Goal: Transaction & Acquisition: Book appointment/travel/reservation

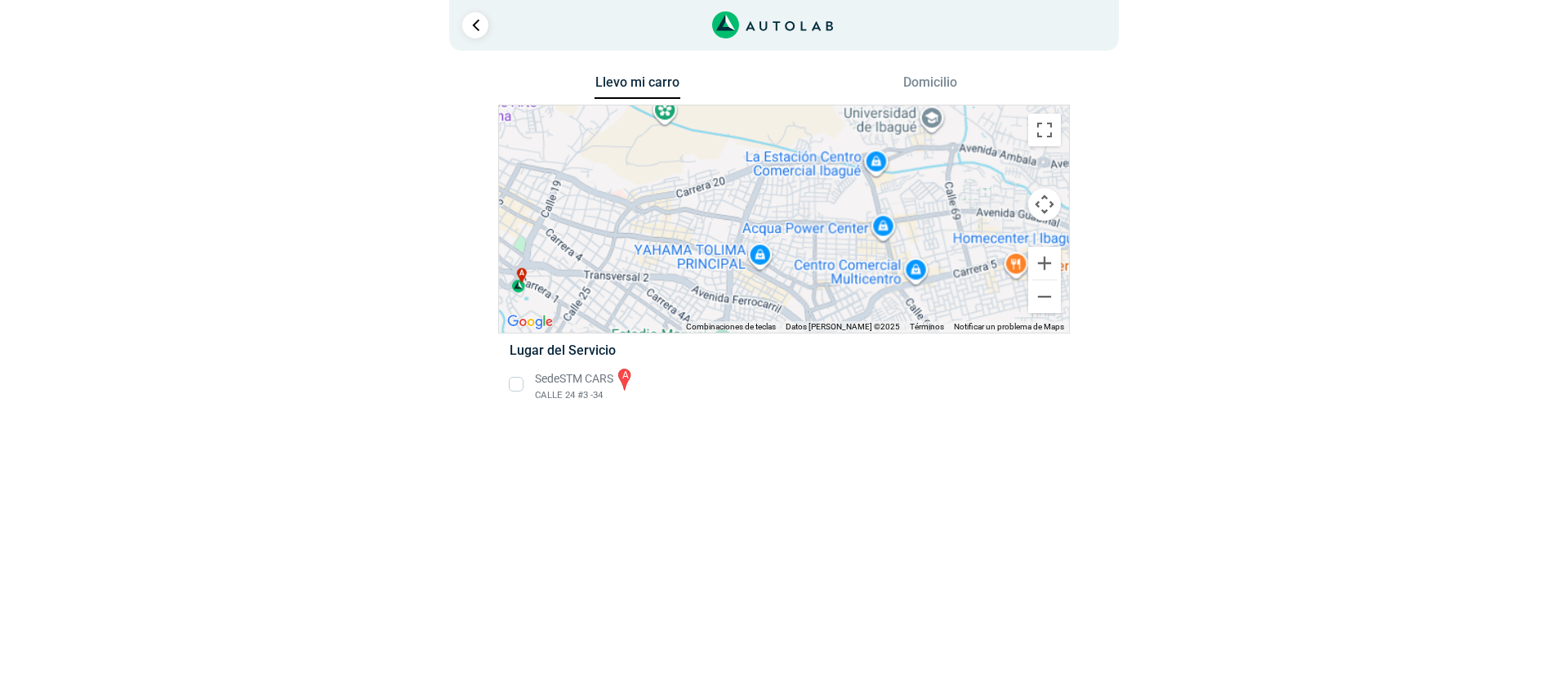
click at [516, 381] on li "Sede STM CARS a CALLE 24 #3 -34" at bounding box center [783, 384] width 573 height 37
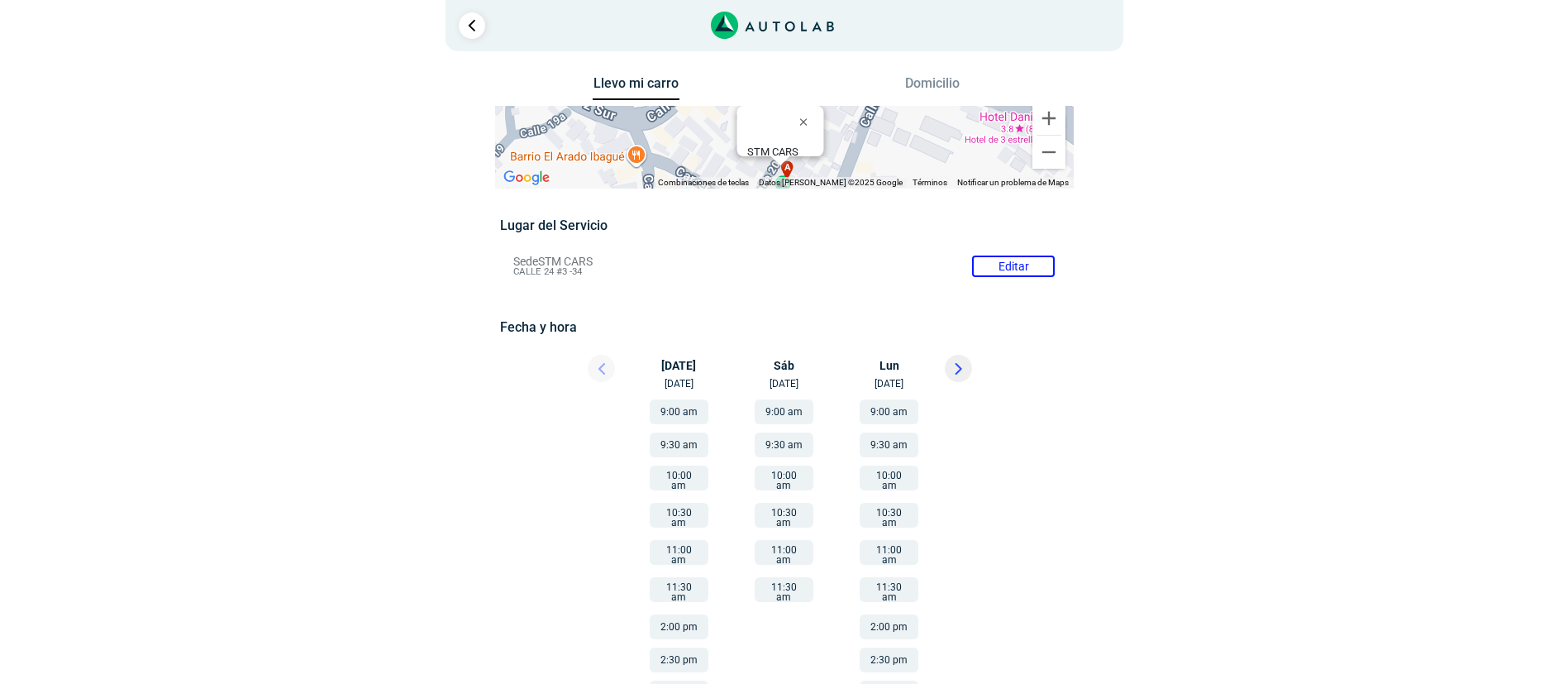
click at [793, 479] on button "10:00 am" at bounding box center [784, 477] width 59 height 24
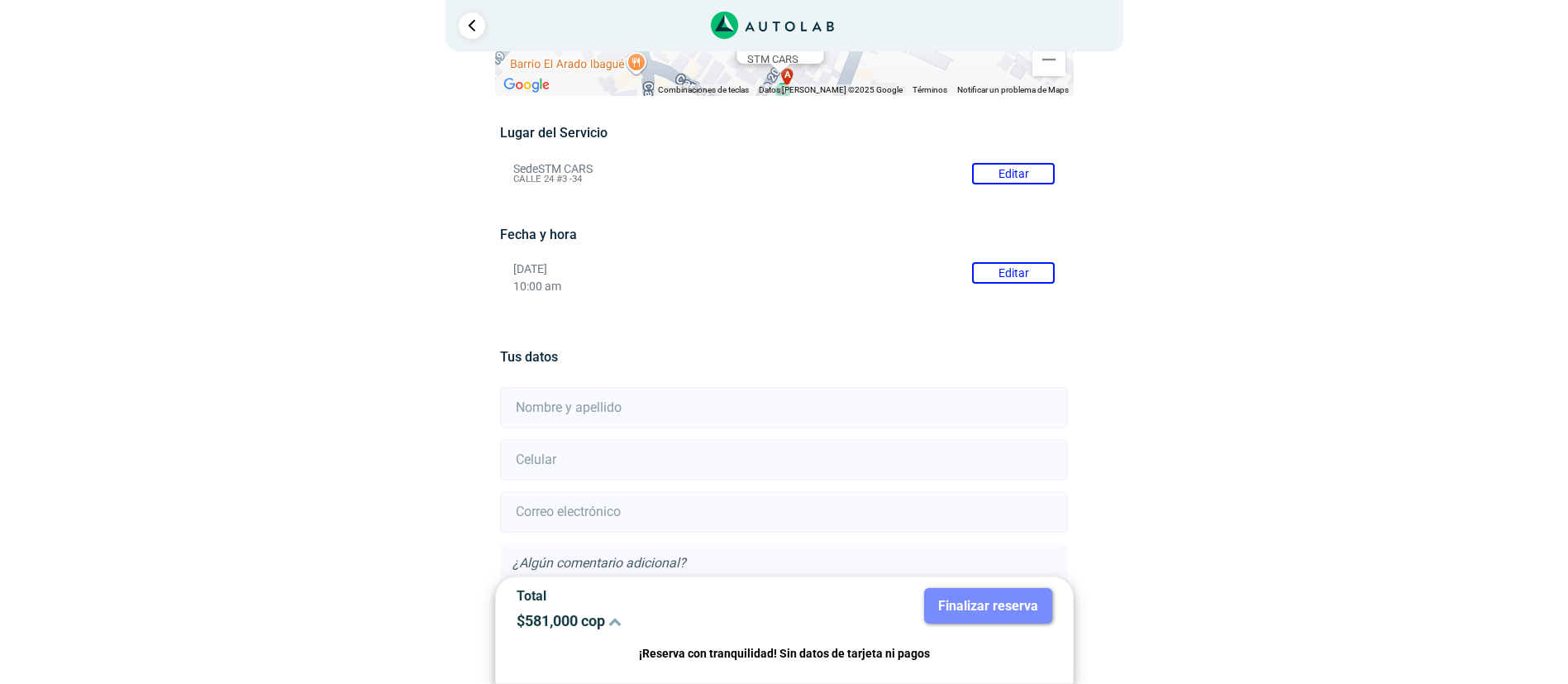
scroll to position [215, 0]
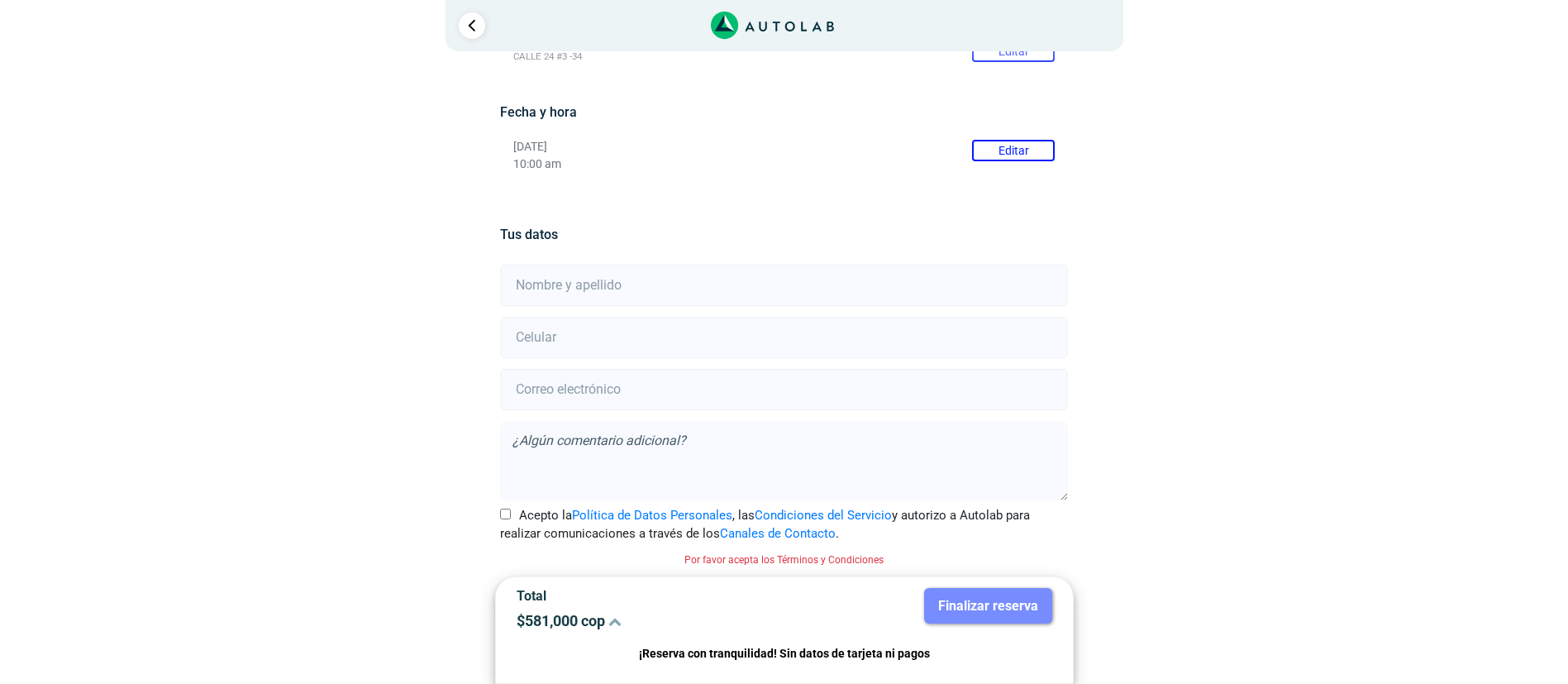
click at [767, 291] on input "text" at bounding box center [784, 286] width 568 height 42
type input "c"
type input "[PERSON_NAME]"
click at [747, 354] on input "number" at bounding box center [784, 337] width 568 height 42
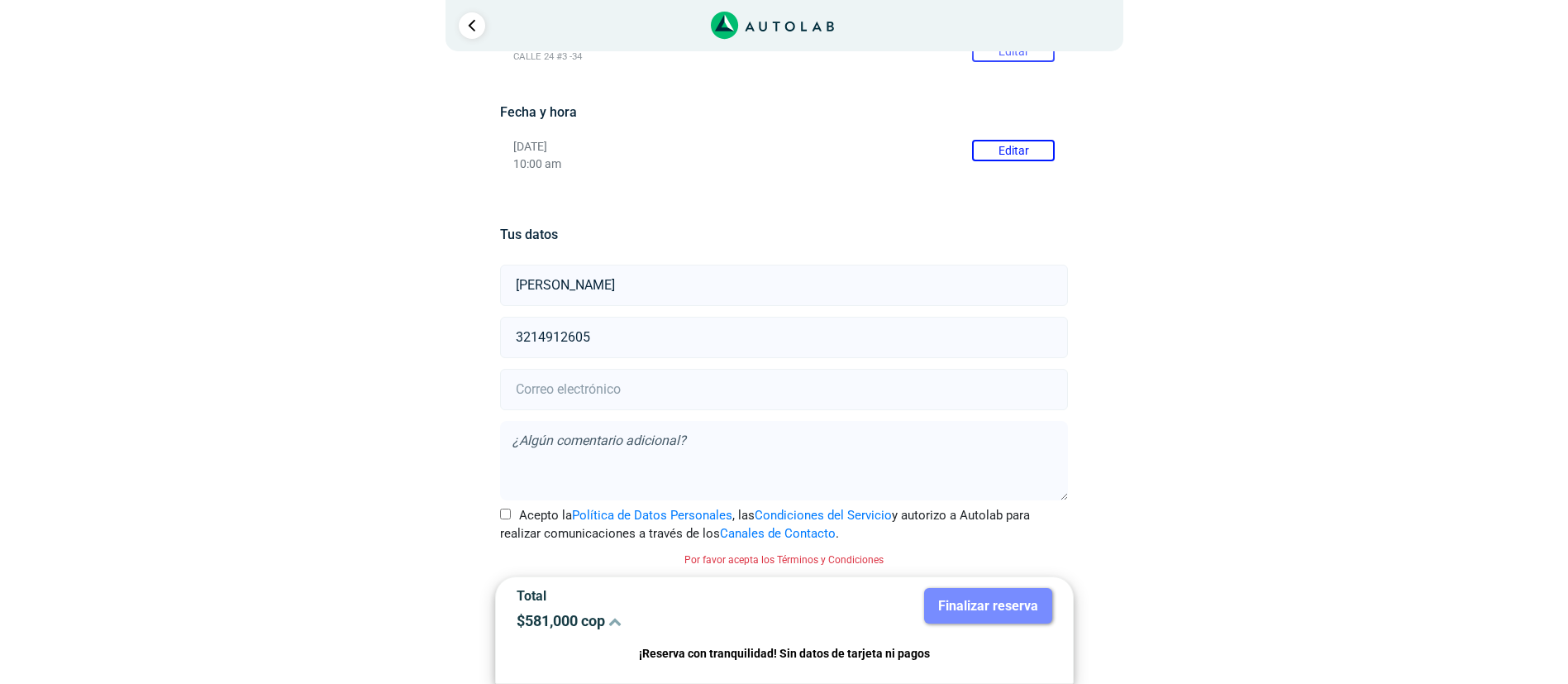
type input "3214912605"
click at [758, 396] on input "email" at bounding box center [784, 390] width 568 height 42
type input "[EMAIL_ADDRESS][DOMAIN_NAME]"
click at [774, 439] on textarea at bounding box center [784, 461] width 568 height 80
click at [506, 514] on input "Acepto la Política de Datos Personales , las Condiciones del Servicio y autoriz…" at bounding box center [506, 514] width 11 height 11
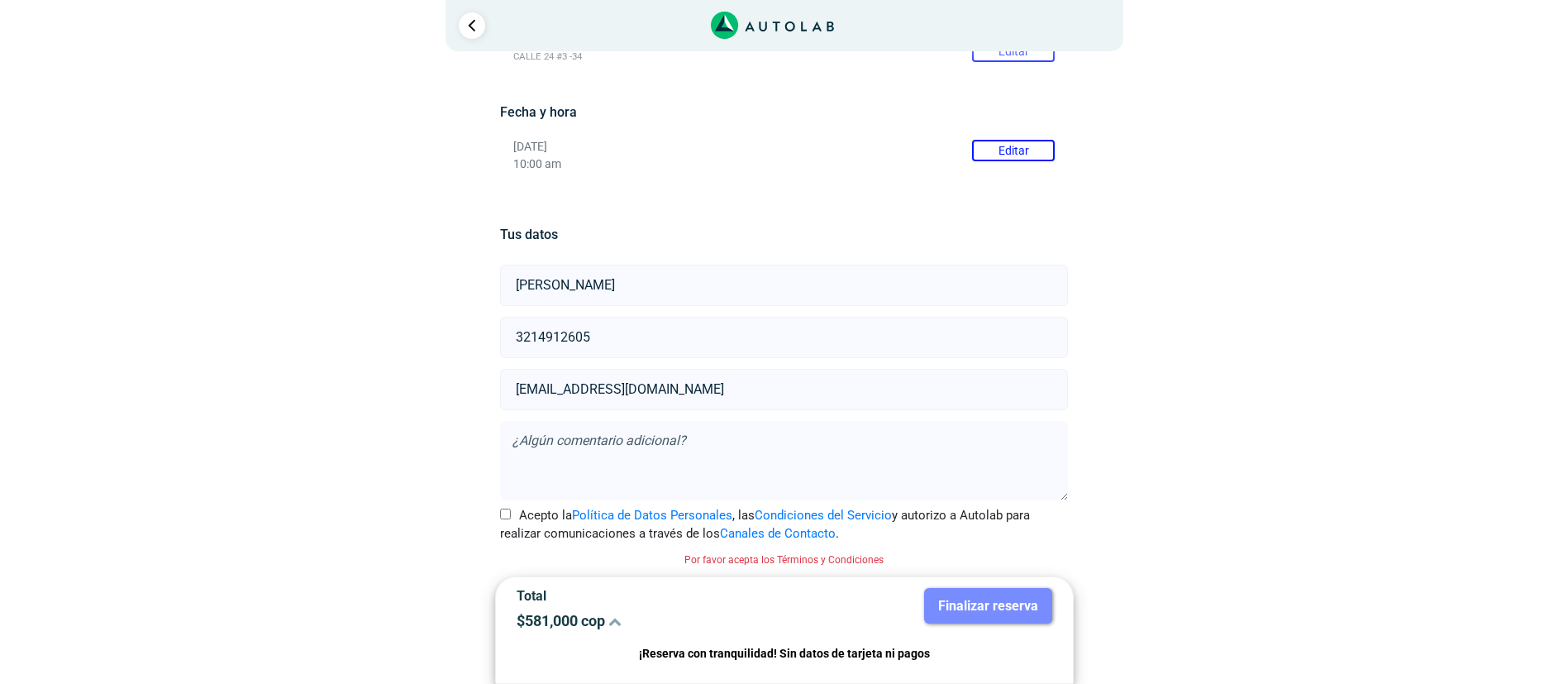
checkbox input "true"
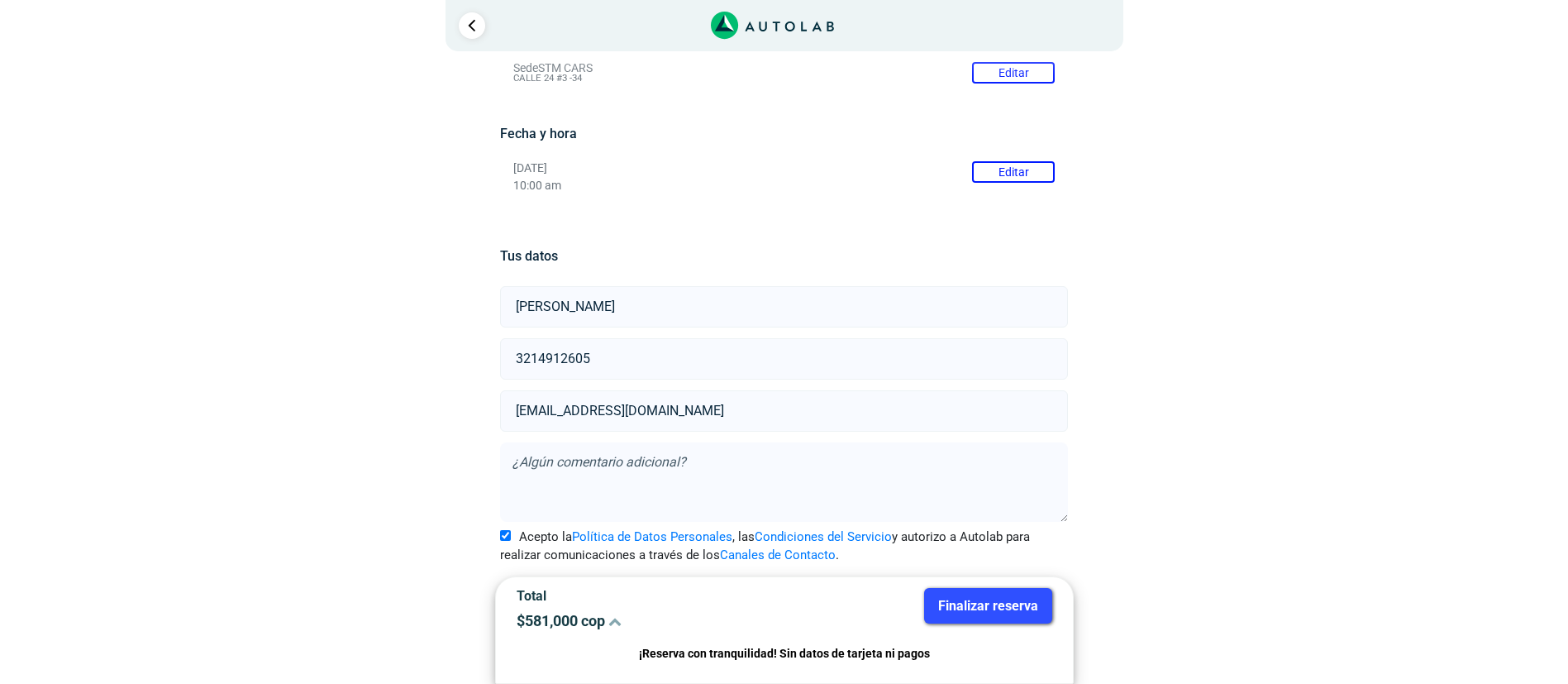
scroll to position [193, 0]
click at [1014, 609] on button "Finalizar reserva" at bounding box center [988, 605] width 128 height 35
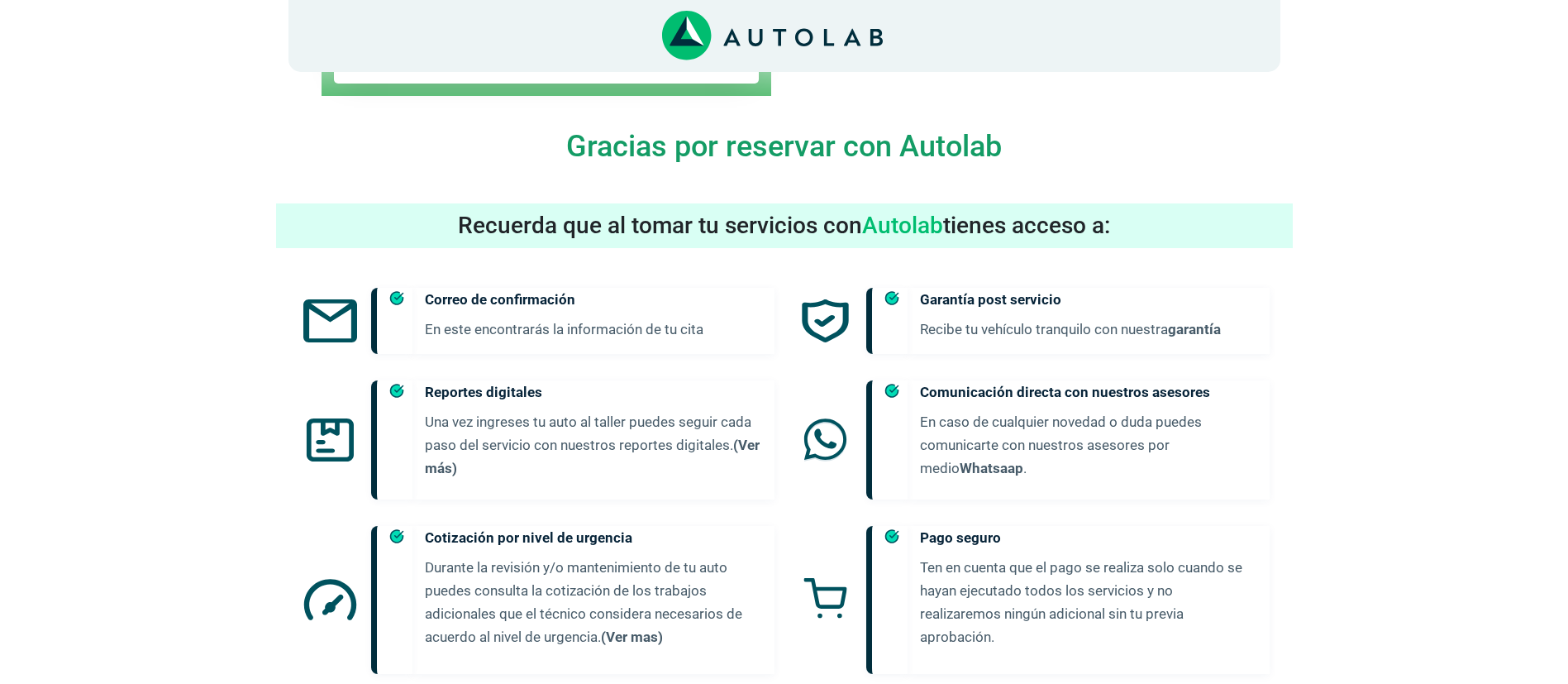
scroll to position [744, 0]
